Goal: Navigation & Orientation: Find specific page/section

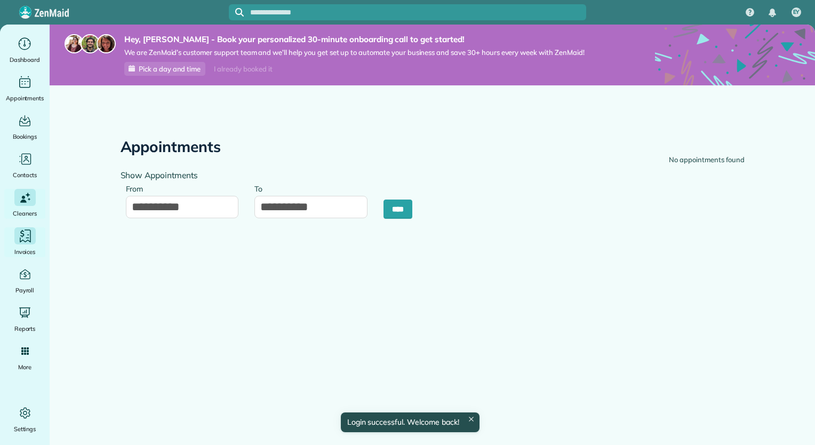
click at [22, 248] on span "Invoices" at bounding box center [24, 251] width 21 height 11
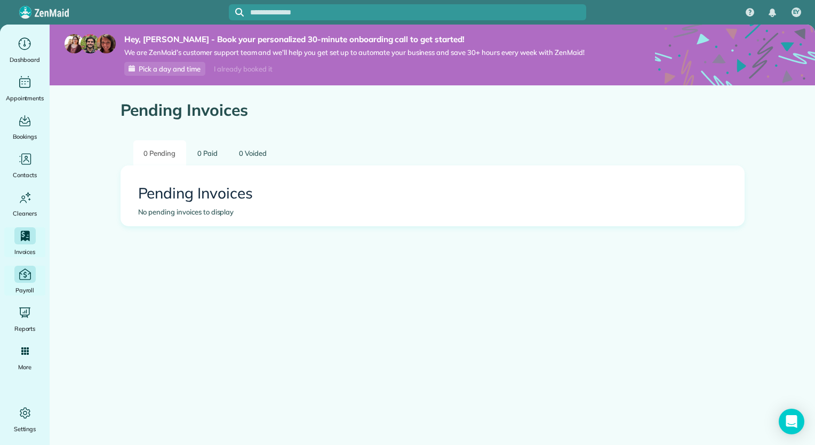
click at [22, 280] on icon "Main" at bounding box center [25, 273] width 12 height 11
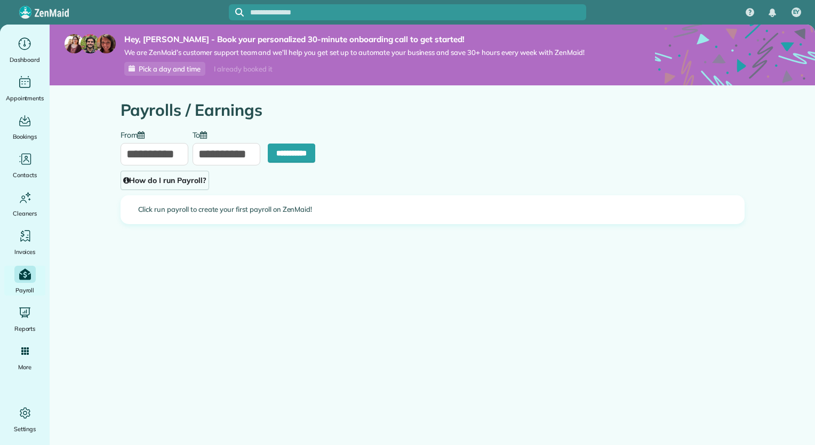
type input "**********"
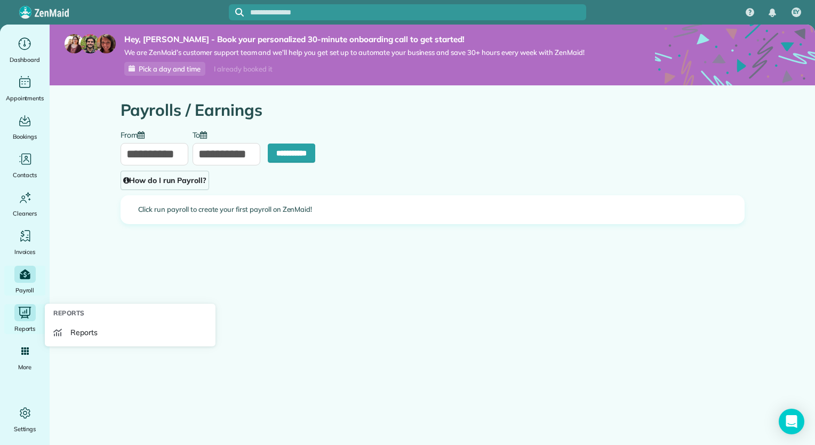
click at [24, 321] on div "Reports" at bounding box center [25, 319] width 43 height 30
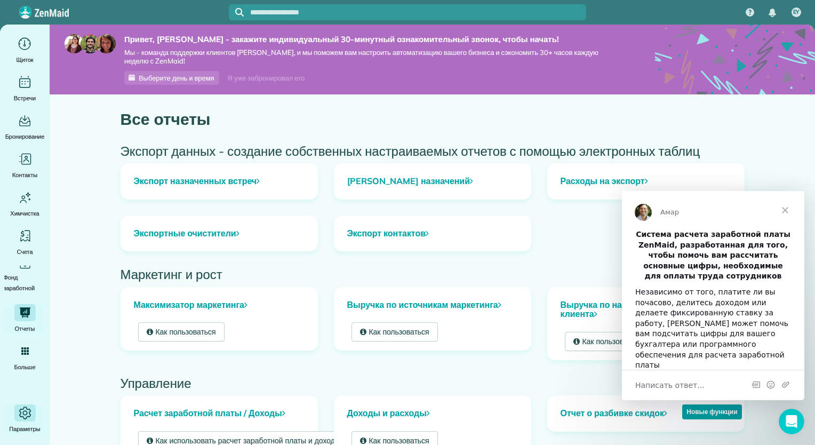
click at [21, 411] on icon "Главный" at bounding box center [25, 413] width 16 height 16
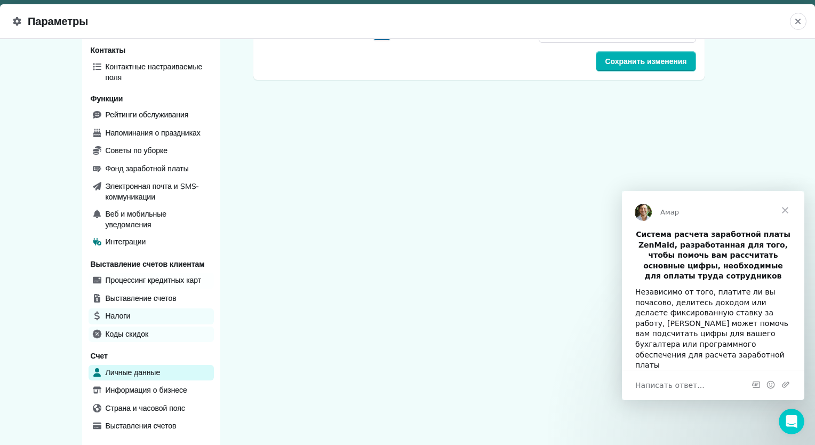
scroll to position [328, 0]
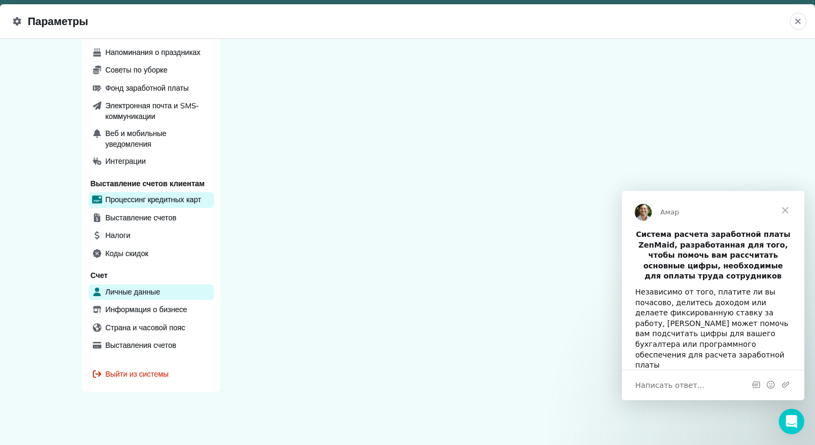
click at [165, 202] on span "Процессинг кредитных карт" at bounding box center [154, 199] width 96 height 11
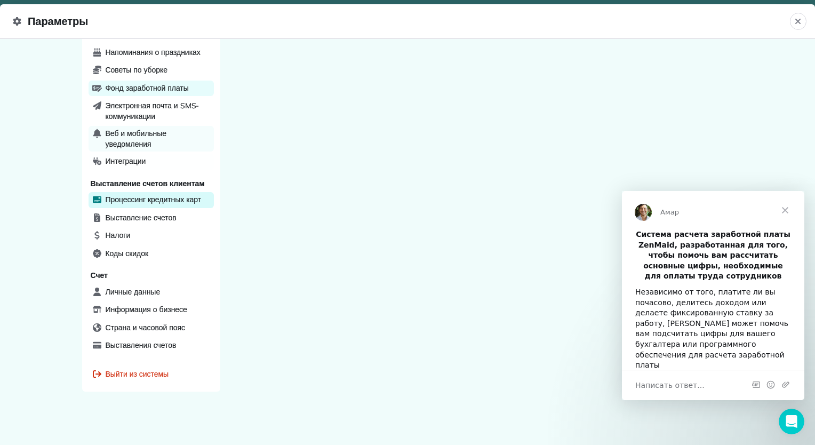
scroll to position [328, 0]
